Goal: Task Accomplishment & Management: Complete application form

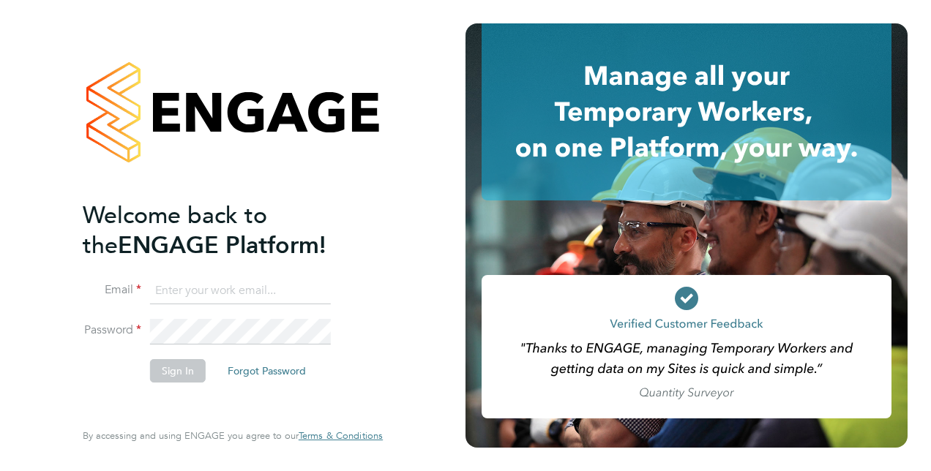
type input "catherine.shearman1@justice.gov.uk"
click at [181, 373] on button "Sign In" at bounding box center [178, 370] width 56 height 23
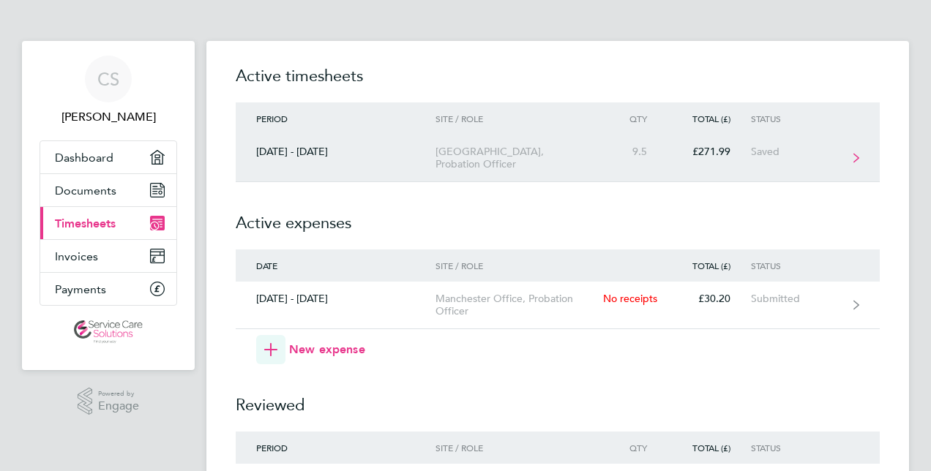
click at [853, 153] on link "[DATE] - [DATE][STREET_ADDRESS] Office, Probation Officer 9.5 £271.99 Saved" at bounding box center [558, 159] width 644 height 48
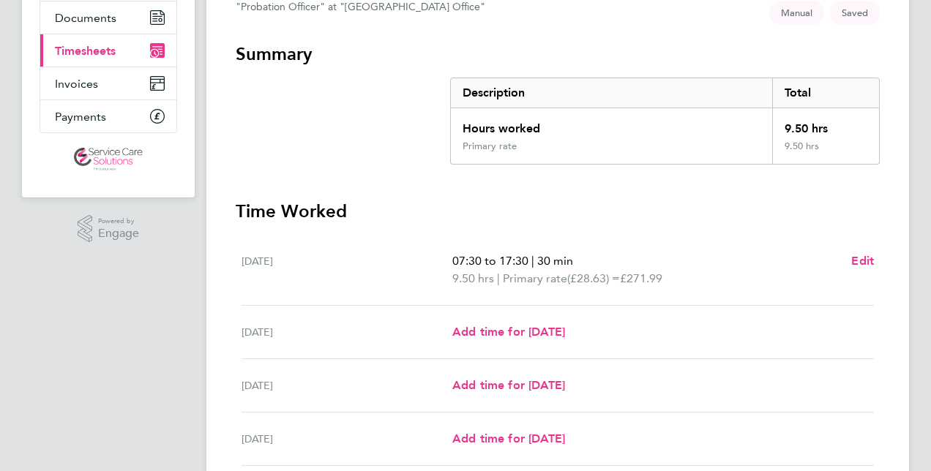
scroll to position [264, 0]
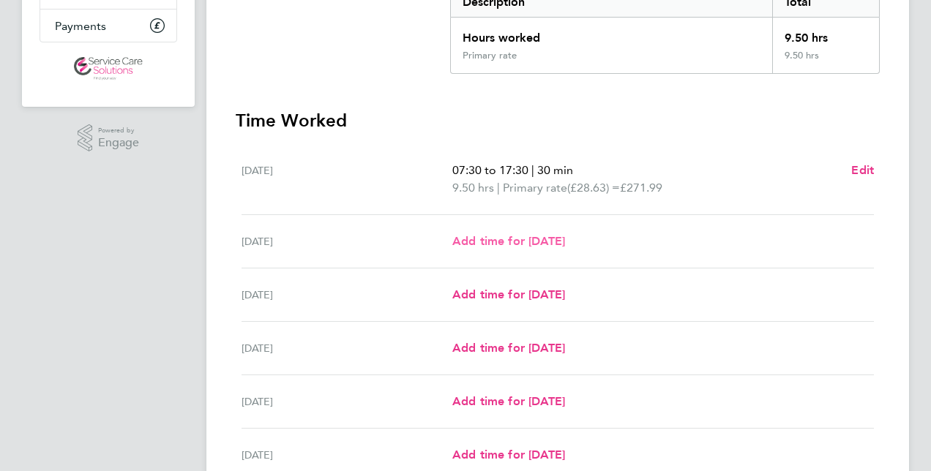
click at [543, 241] on span "Add time for [DATE]" at bounding box center [508, 241] width 113 height 14
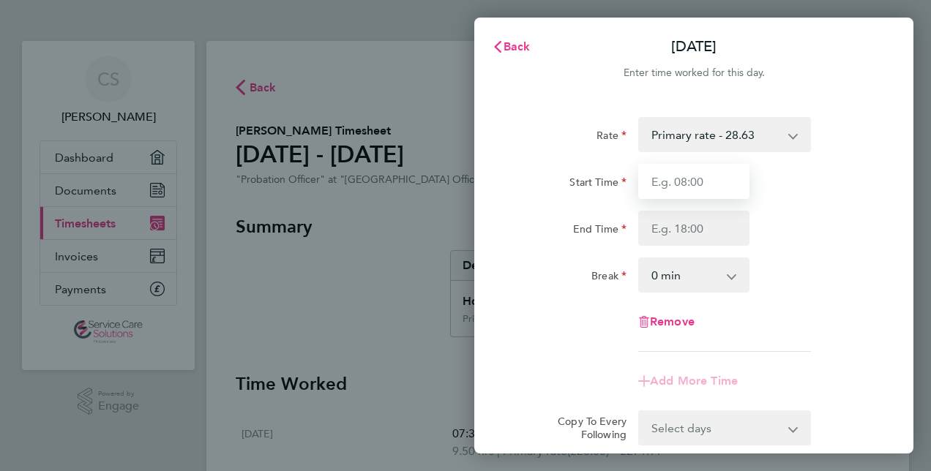
click at [666, 182] on input "Start Time" at bounding box center [693, 181] width 111 height 35
type input "07:30"
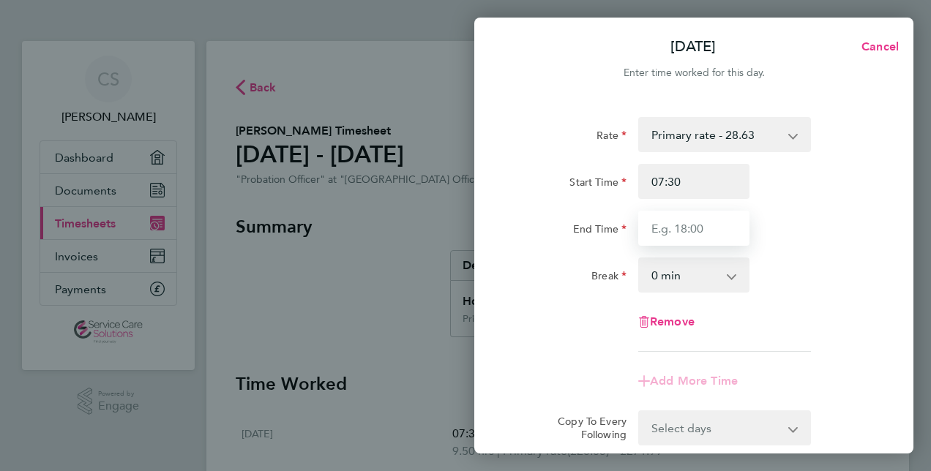
click at [696, 224] on input "End Time" at bounding box center [693, 228] width 111 height 35
type input "16:30"
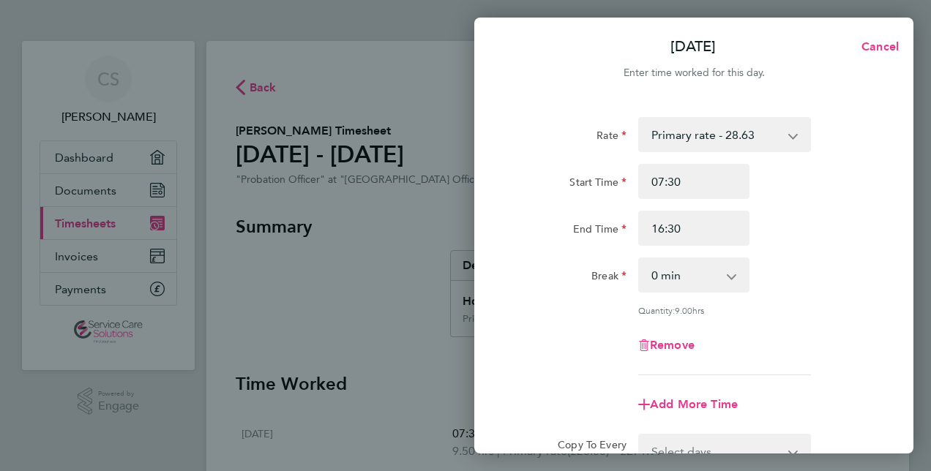
click at [731, 281] on app-icon-cross-button at bounding box center [740, 275] width 18 height 32
click at [691, 278] on select "0 min 15 min 30 min 45 min 60 min 75 min 90 min" at bounding box center [685, 275] width 91 height 32
select select "30"
click at [640, 259] on select "0 min 15 min 30 min 45 min 60 min 75 min 90 min" at bounding box center [685, 275] width 91 height 32
click at [898, 433] on div "Rate Primary rate - 28.63 Start Time 07:30 End Time 16:30 Break 0 min 15 min 30…" at bounding box center [693, 326] width 439 height 452
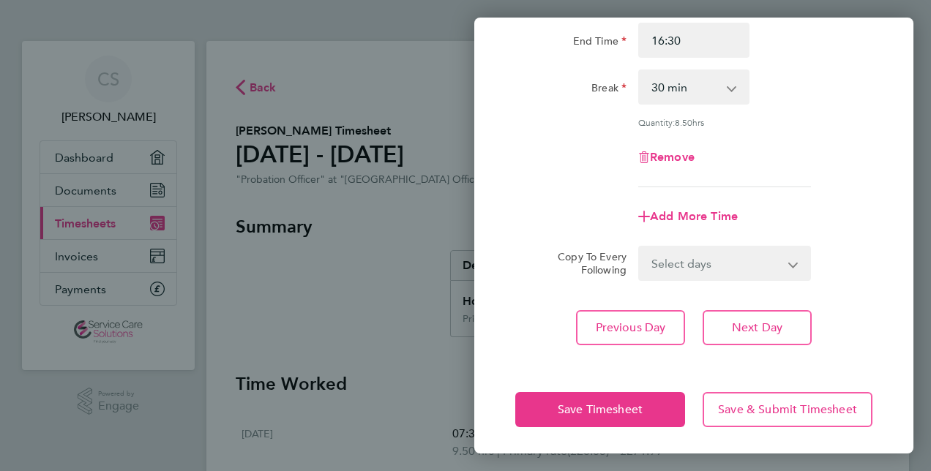
scroll to position [190, 0]
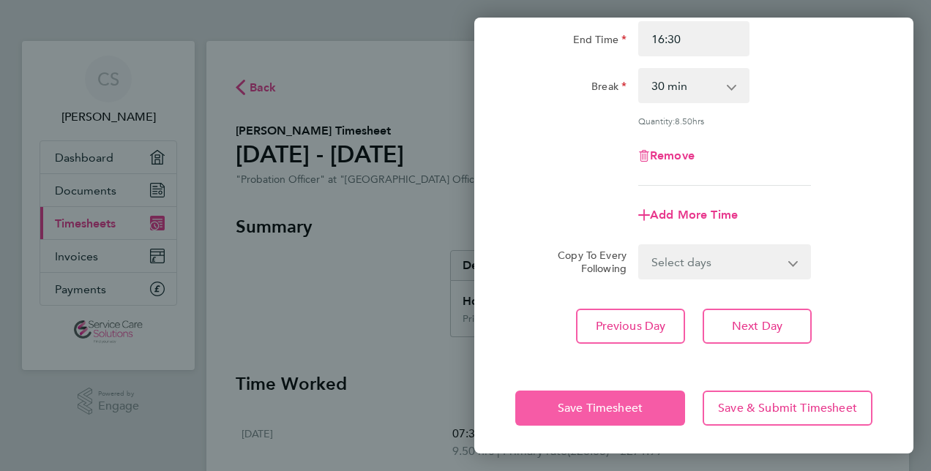
click at [619, 401] on span "Save Timesheet" at bounding box center [600, 408] width 85 height 15
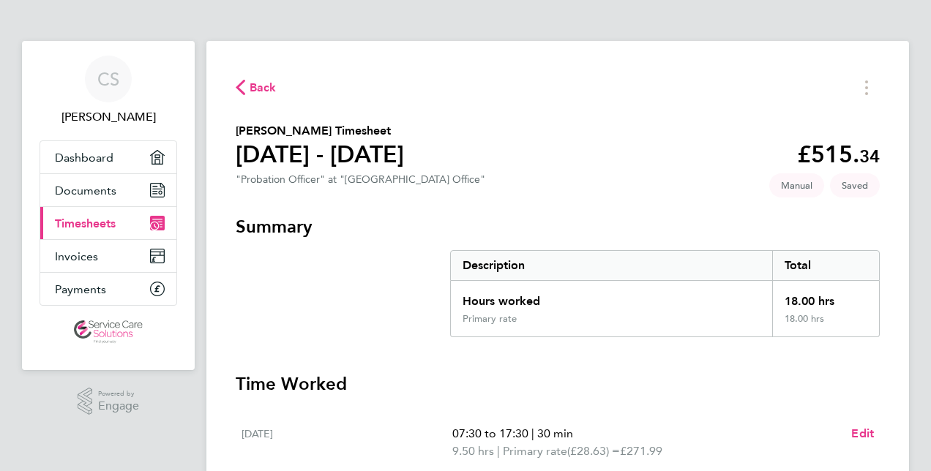
click at [931, 323] on html "CS [PERSON_NAME] Applications: Dashboard Documents Current page: Timesheets Inv…" at bounding box center [465, 473] width 931 height 946
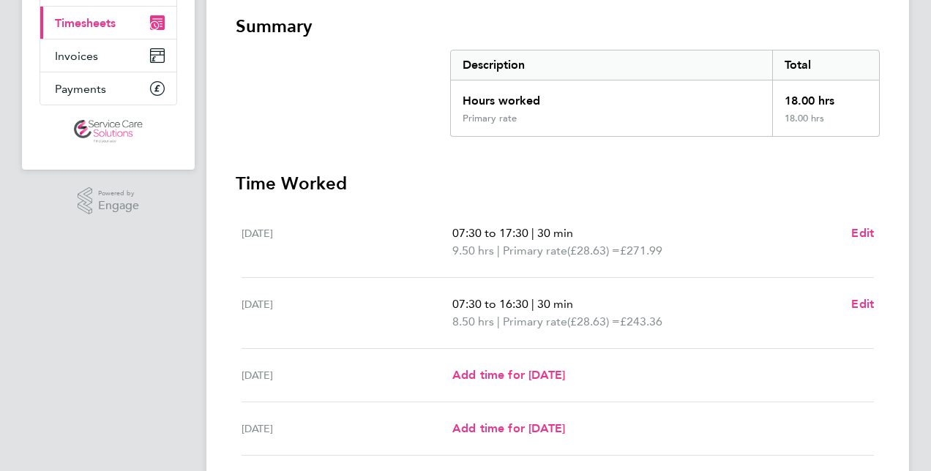
scroll to position [205, 0]
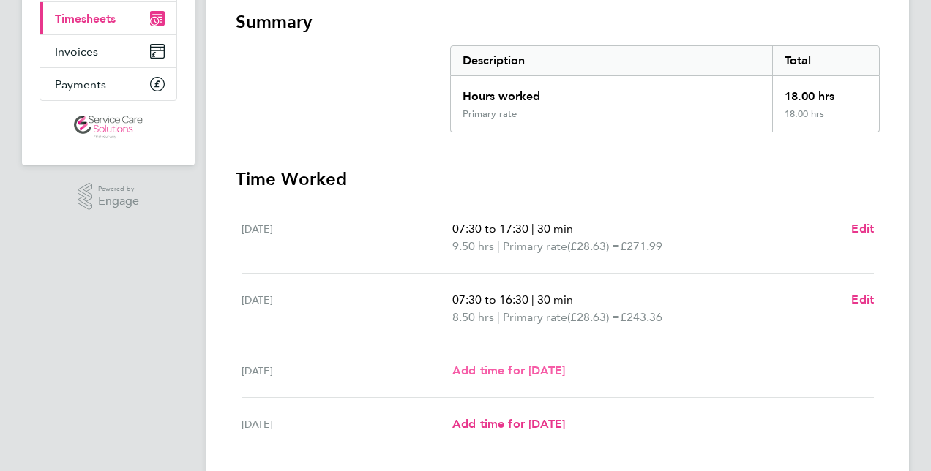
click at [565, 370] on span "Add time for [DATE]" at bounding box center [508, 371] width 113 height 14
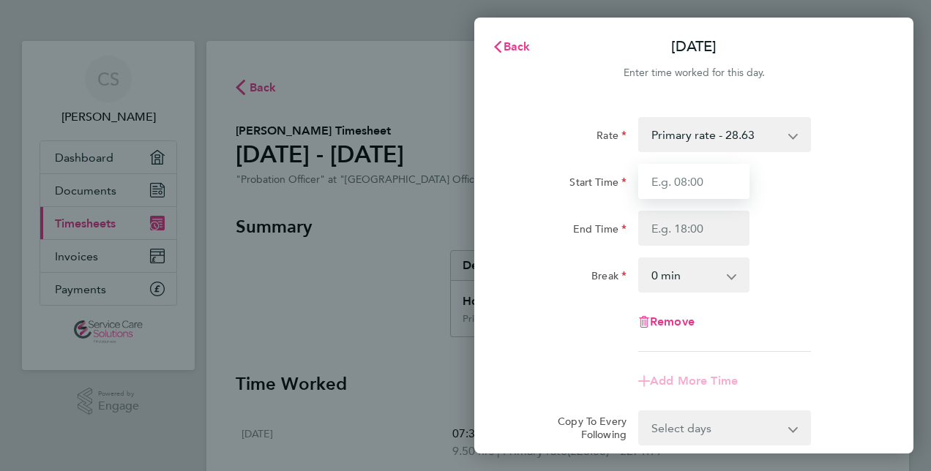
click at [683, 177] on input "Start Time" at bounding box center [693, 181] width 111 height 35
type input "0"
type input "07:30"
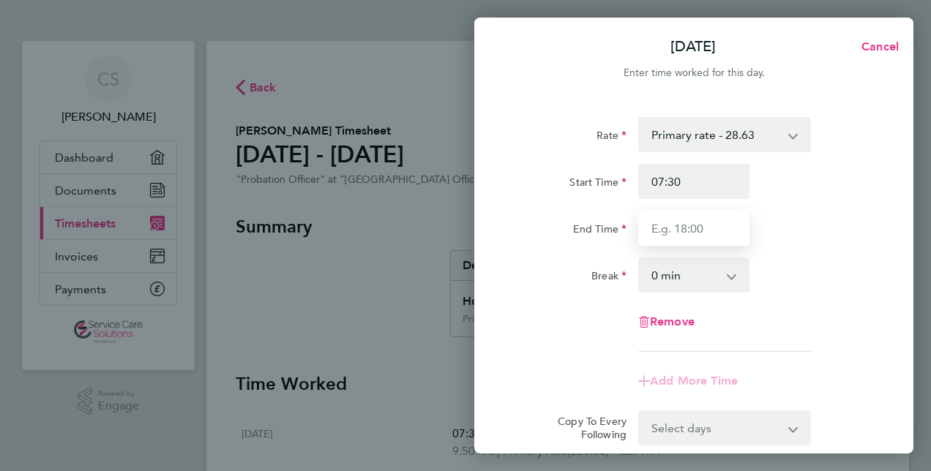
click at [666, 232] on input "End Time" at bounding box center [693, 228] width 111 height 35
type input "16:30"
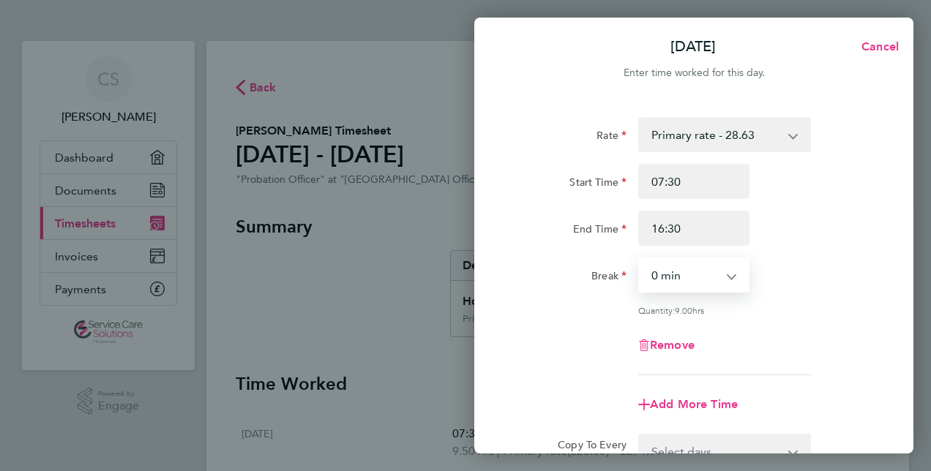
click at [728, 279] on select "0 min 15 min 30 min 45 min 60 min 75 min 90 min" at bounding box center [685, 275] width 91 height 32
select select "30"
click at [640, 259] on select "0 min 15 min 30 min 45 min 60 min 75 min 90 min" at bounding box center [685, 275] width 91 height 32
click at [827, 387] on div "Add More Time" at bounding box center [694, 404] width 369 height 35
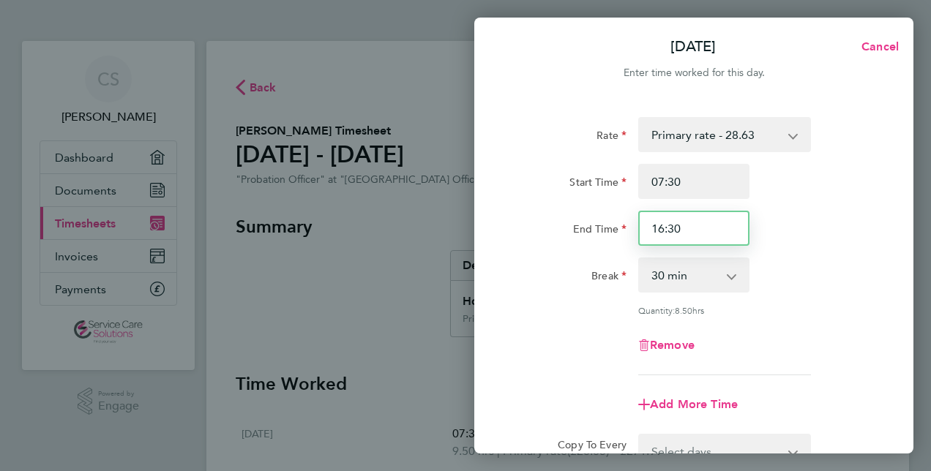
click at [661, 228] on input "16:30" at bounding box center [693, 228] width 111 height 35
click at [827, 345] on div "Remove" at bounding box center [694, 345] width 369 height 35
click at [691, 231] on input "17:30" at bounding box center [693, 228] width 111 height 35
type input "17:00"
click at [881, 417] on div "Rate Primary rate - 28.63 Start Time 07:30 End Time 17:00 Break 0 min 15 min 30…" at bounding box center [693, 326] width 439 height 452
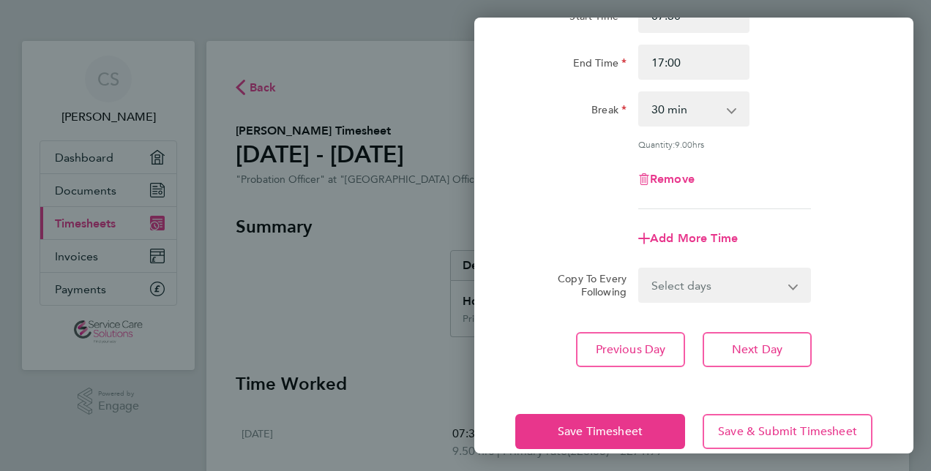
scroll to position [190, 0]
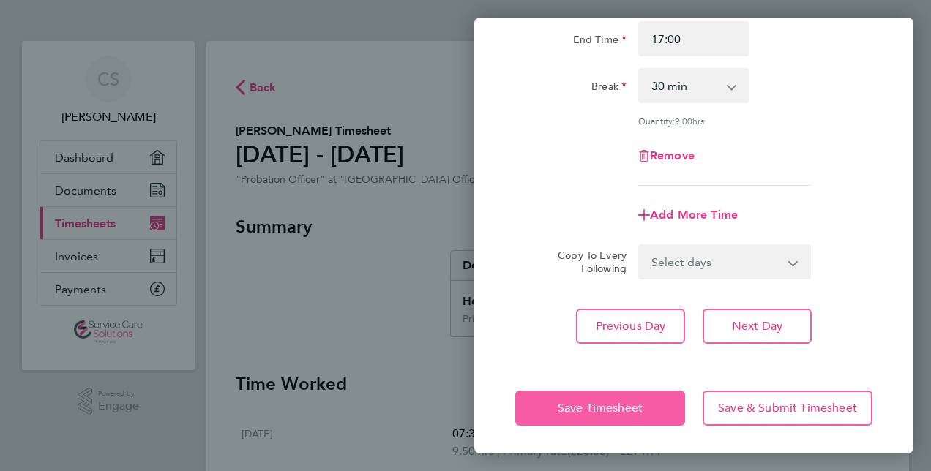
click at [605, 406] on span "Save Timesheet" at bounding box center [600, 408] width 85 height 15
